Goal: Find specific page/section: Find specific page/section

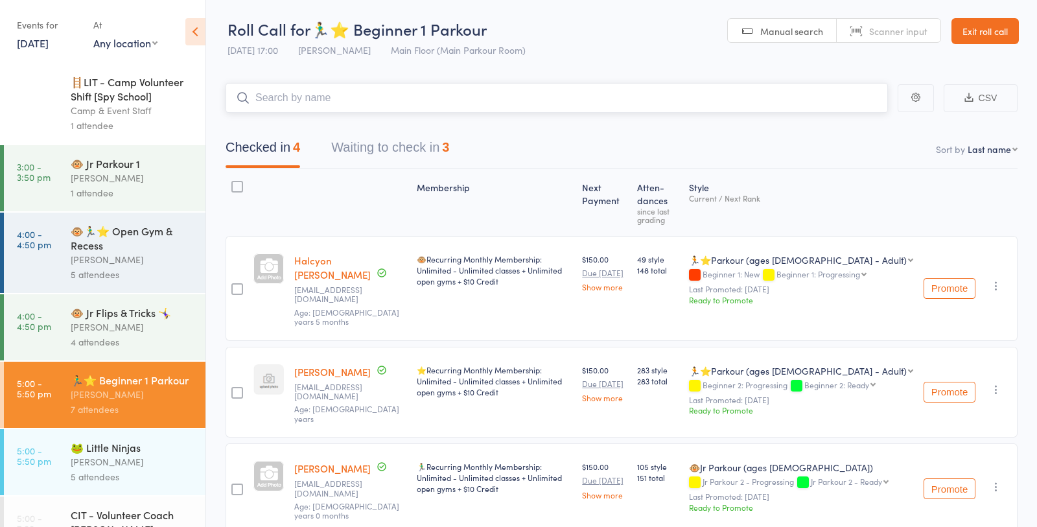
click at [411, 144] on button "Waiting to check in 3" at bounding box center [390, 150] width 118 height 34
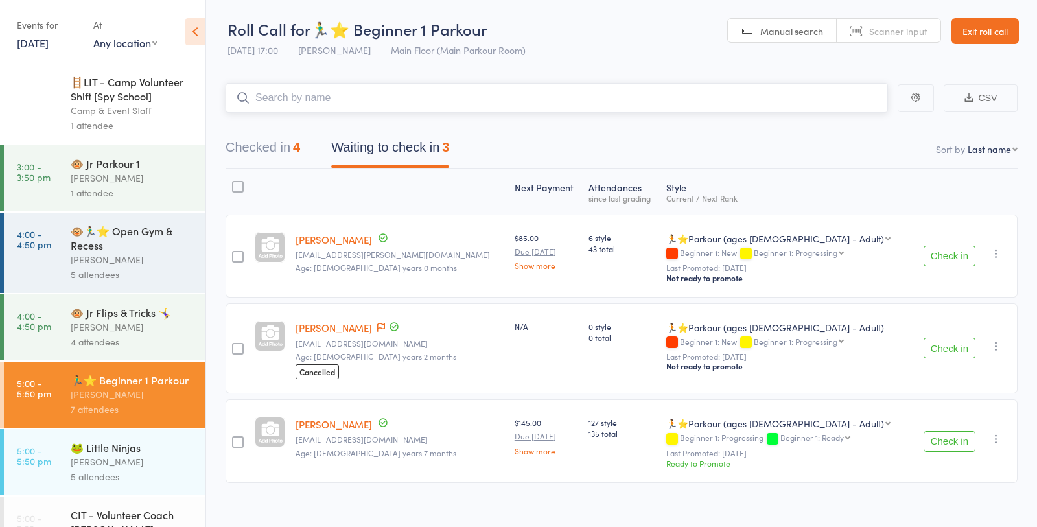
scroll to position [10, 0]
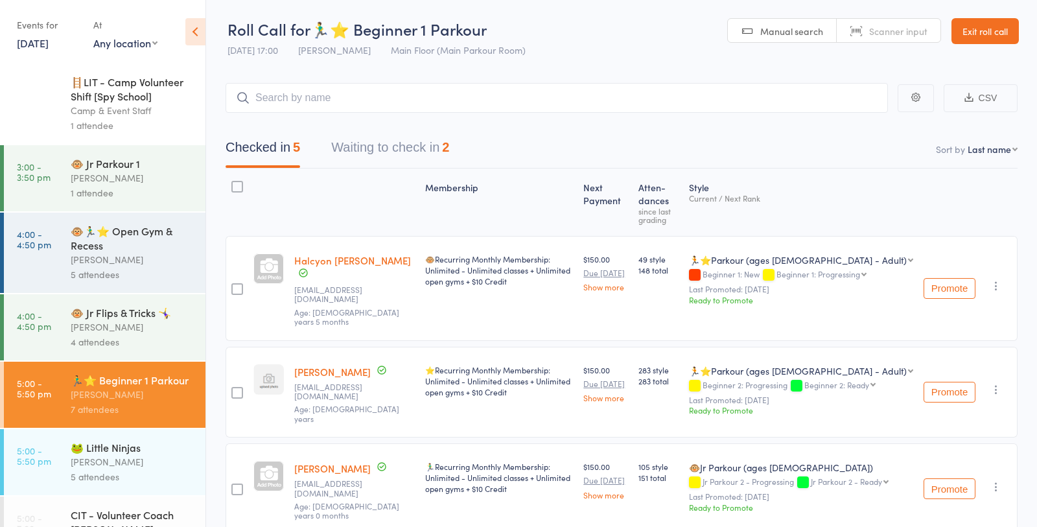
click at [420, 148] on button "Waiting to check in 2" at bounding box center [390, 150] width 118 height 34
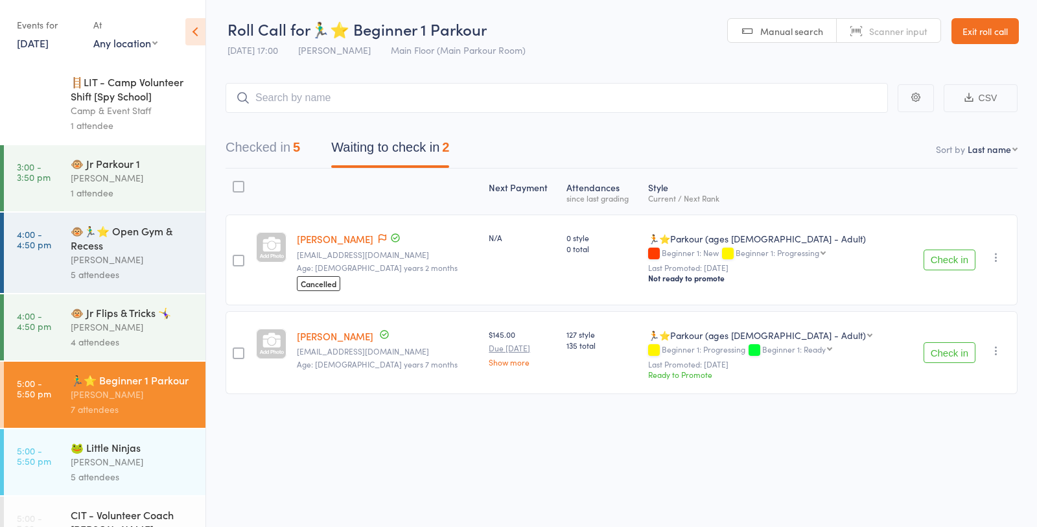
click at [680, 395] on div "Next Payment Atten­dances since last grading Style Current / Next Rank [PERSON_…" at bounding box center [621, 283] width 792 height 231
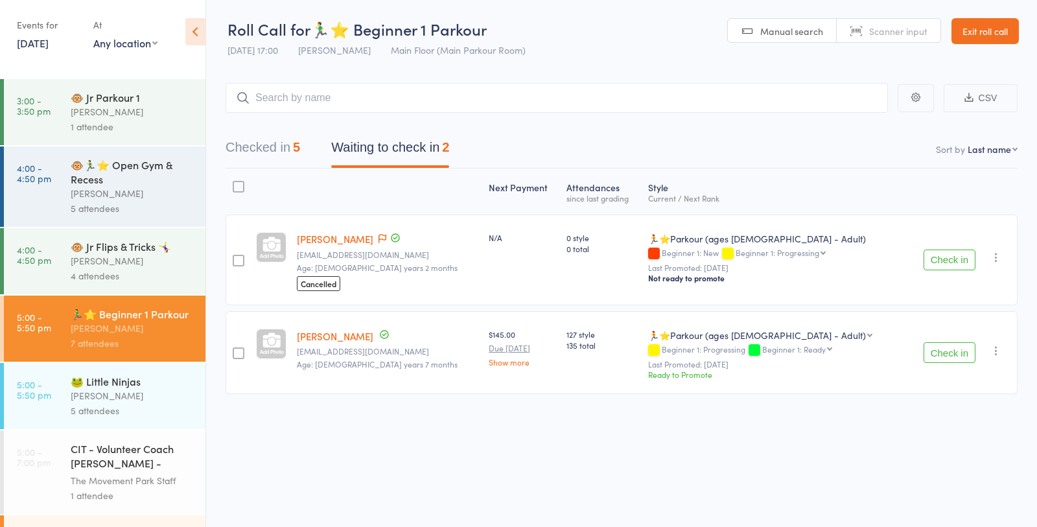
scroll to position [124, 0]
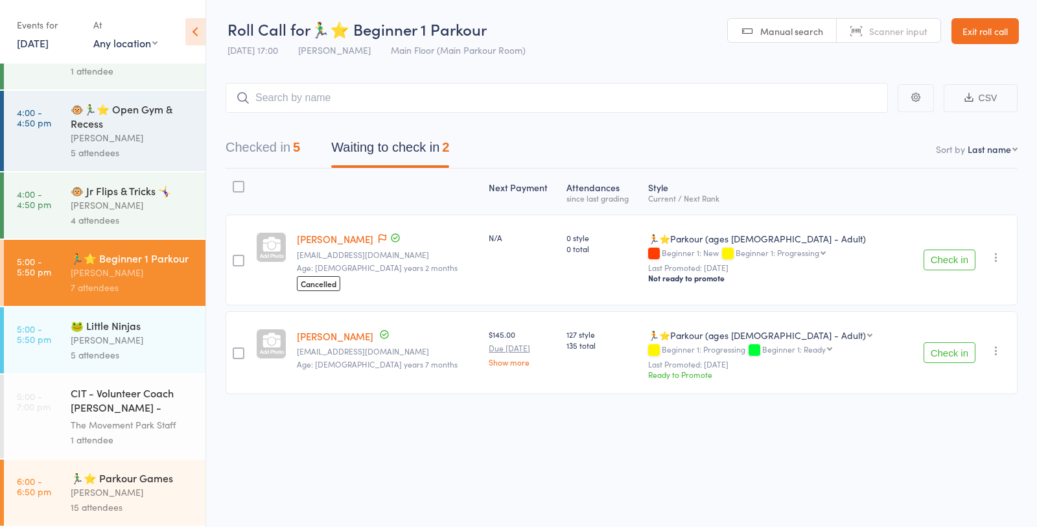
click at [130, 476] on div "🏃‍♂️⭐ Parkour Games" at bounding box center [133, 477] width 124 height 14
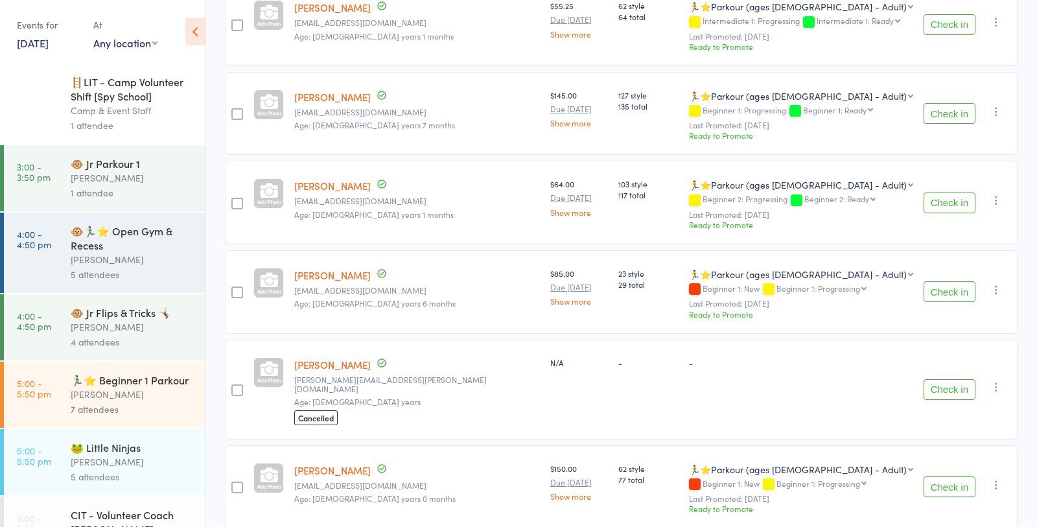
scroll to position [1076, 0]
